Goal: Find specific page/section: Find specific page/section

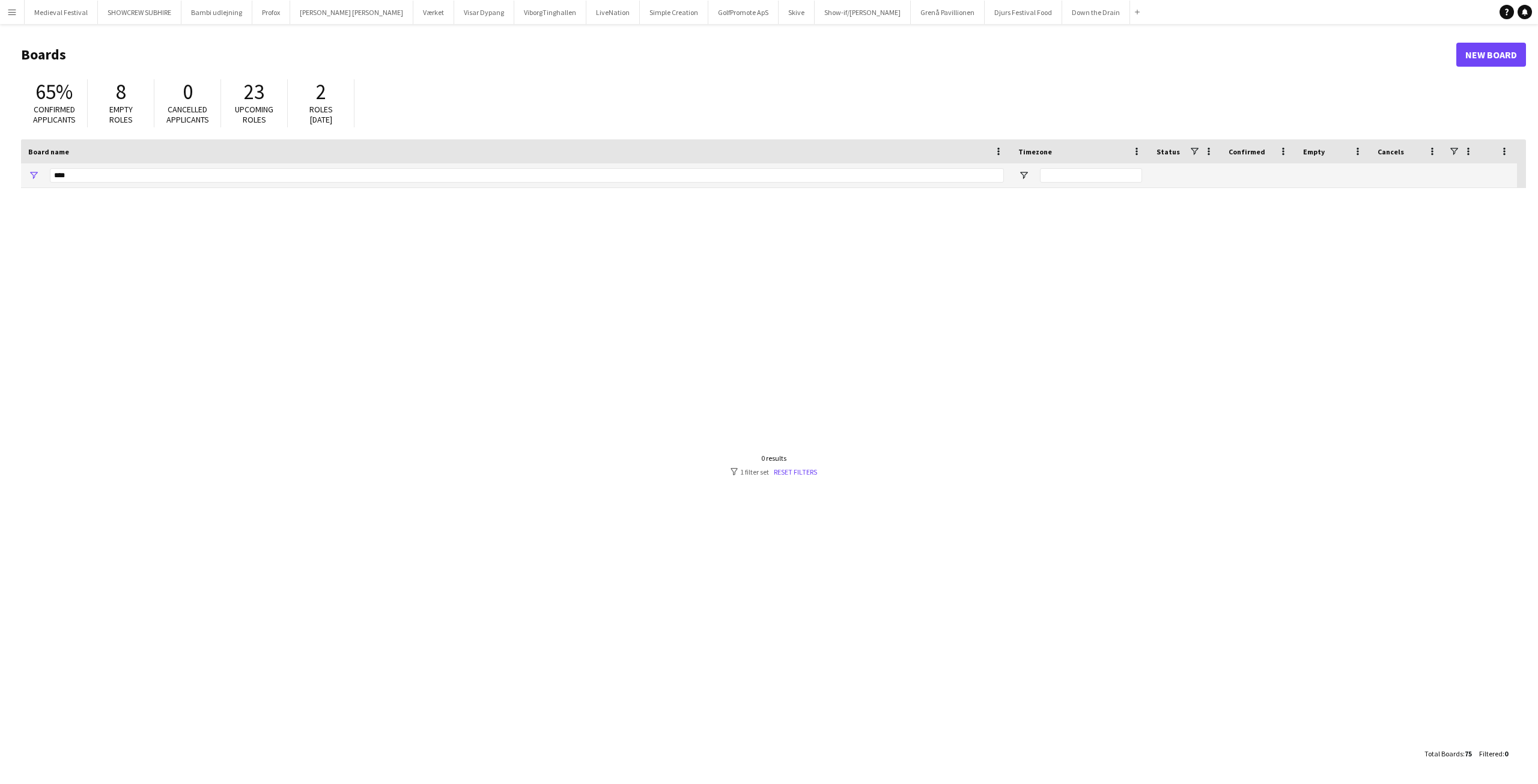
click at [11, 19] on button "Menu" at bounding box center [12, 12] width 24 height 24
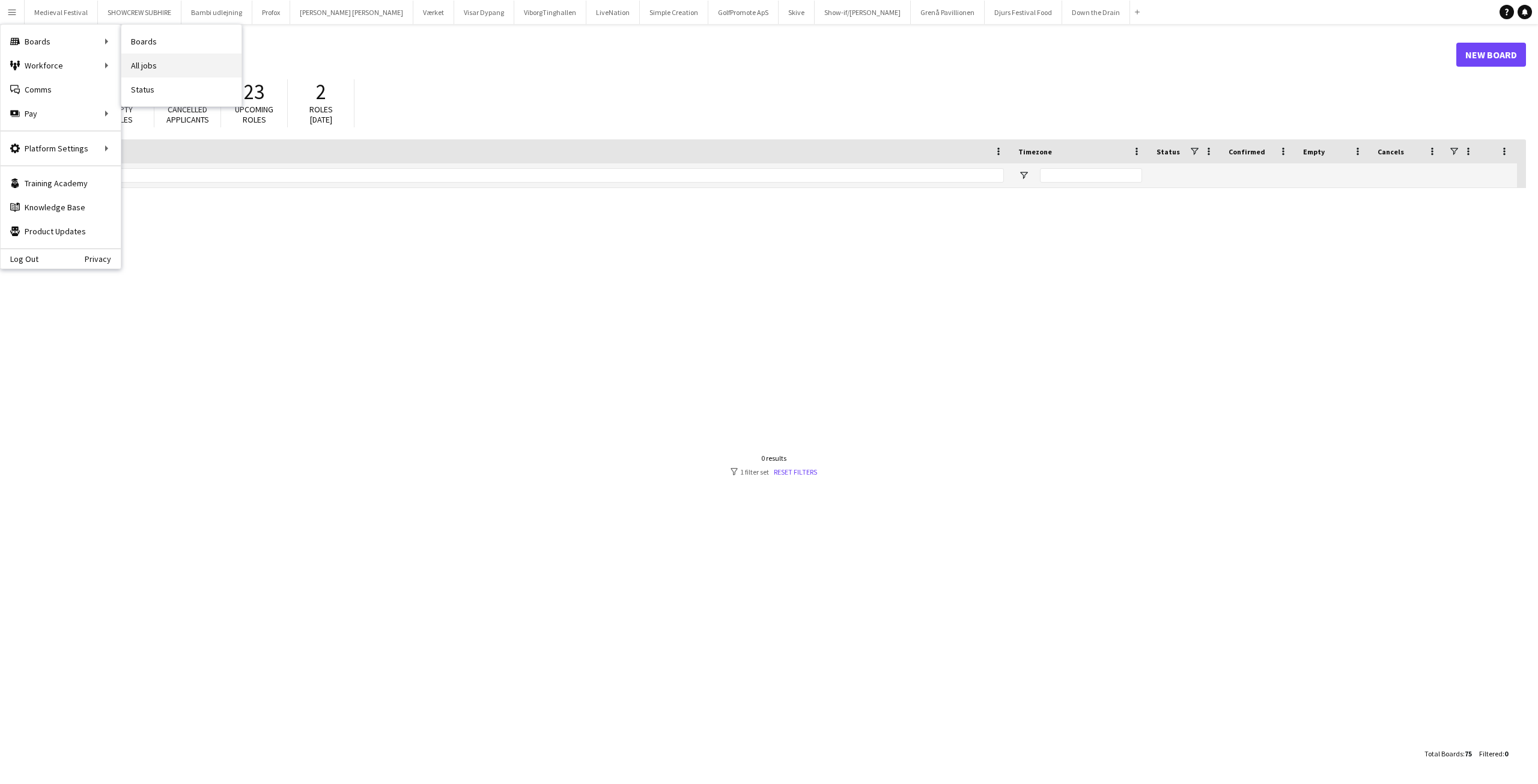
click at [142, 54] on link "All jobs" at bounding box center [181, 65] width 120 height 24
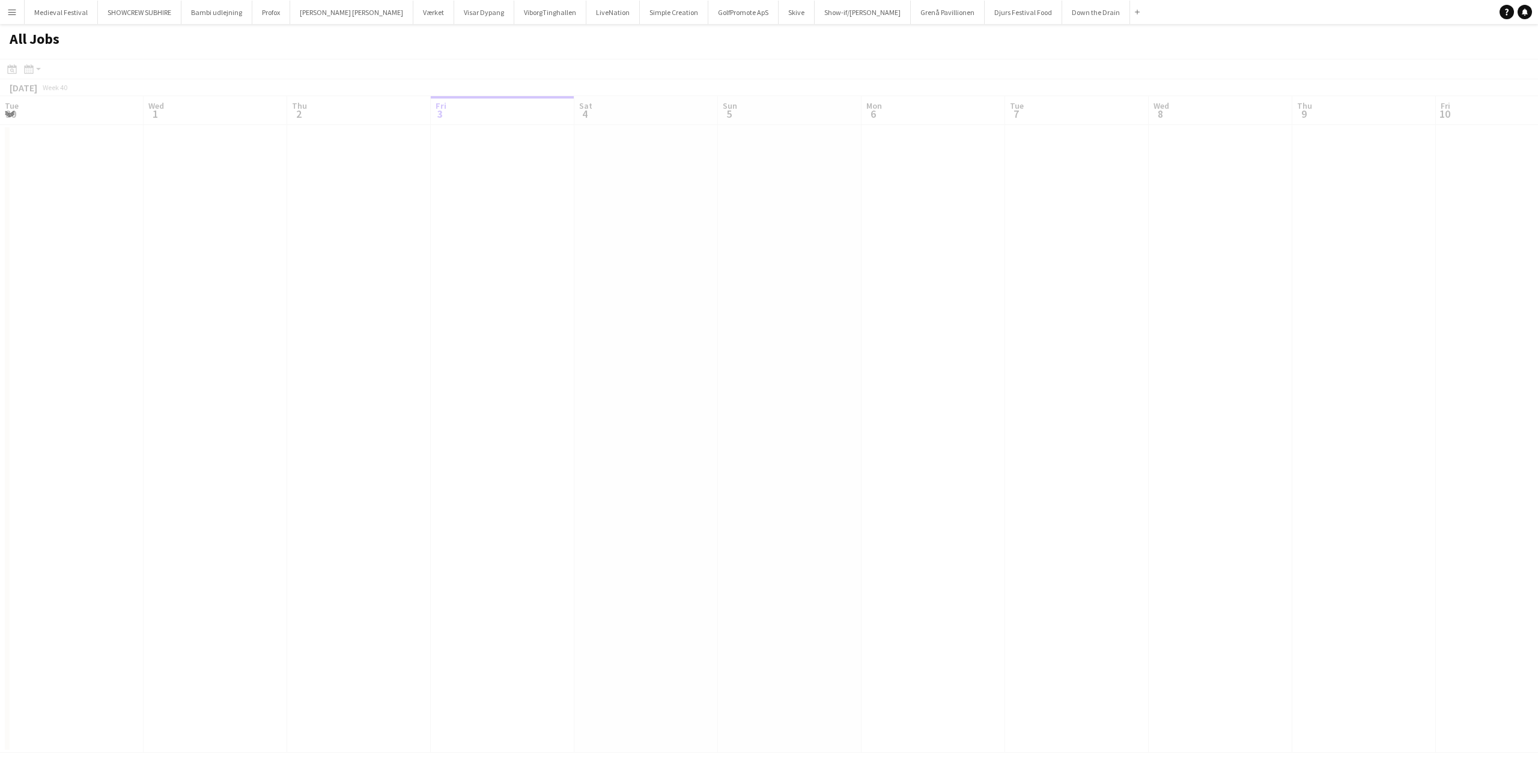
scroll to position [0, 287]
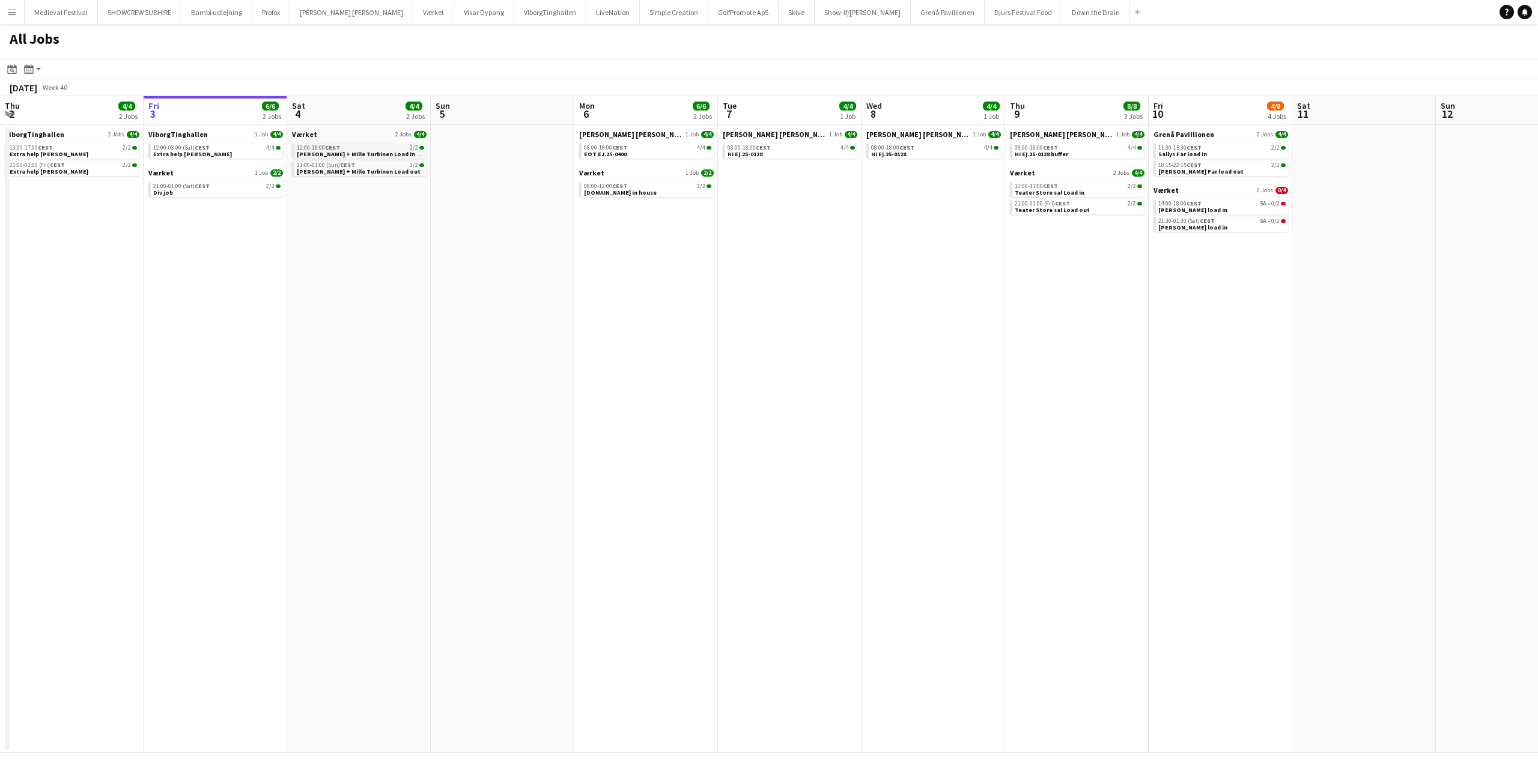
click at [365, 153] on span "[PERSON_NAME] + Mille Turbinen Load in at 12.00 hours" at bounding box center [376, 154] width 159 height 8
click at [870, 659] on app-date-cell "Danny Black Luna 1 Job 4/4 08:00-18:00 CEST 4/4 HI Ej.25-0128" at bounding box center [933, 438] width 143 height 628
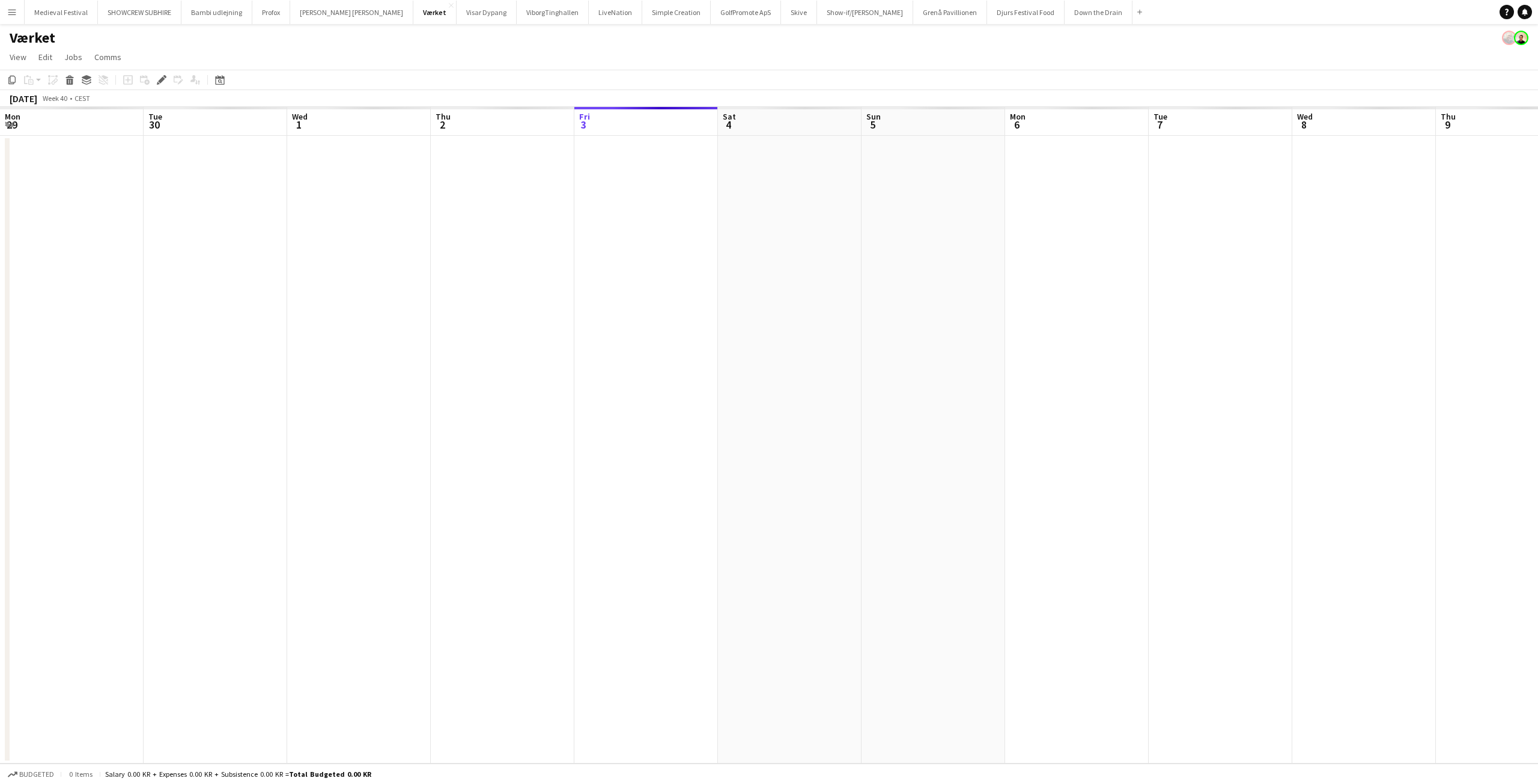
scroll to position [0, 414]
